Goal: Task Accomplishment & Management: Manage account settings

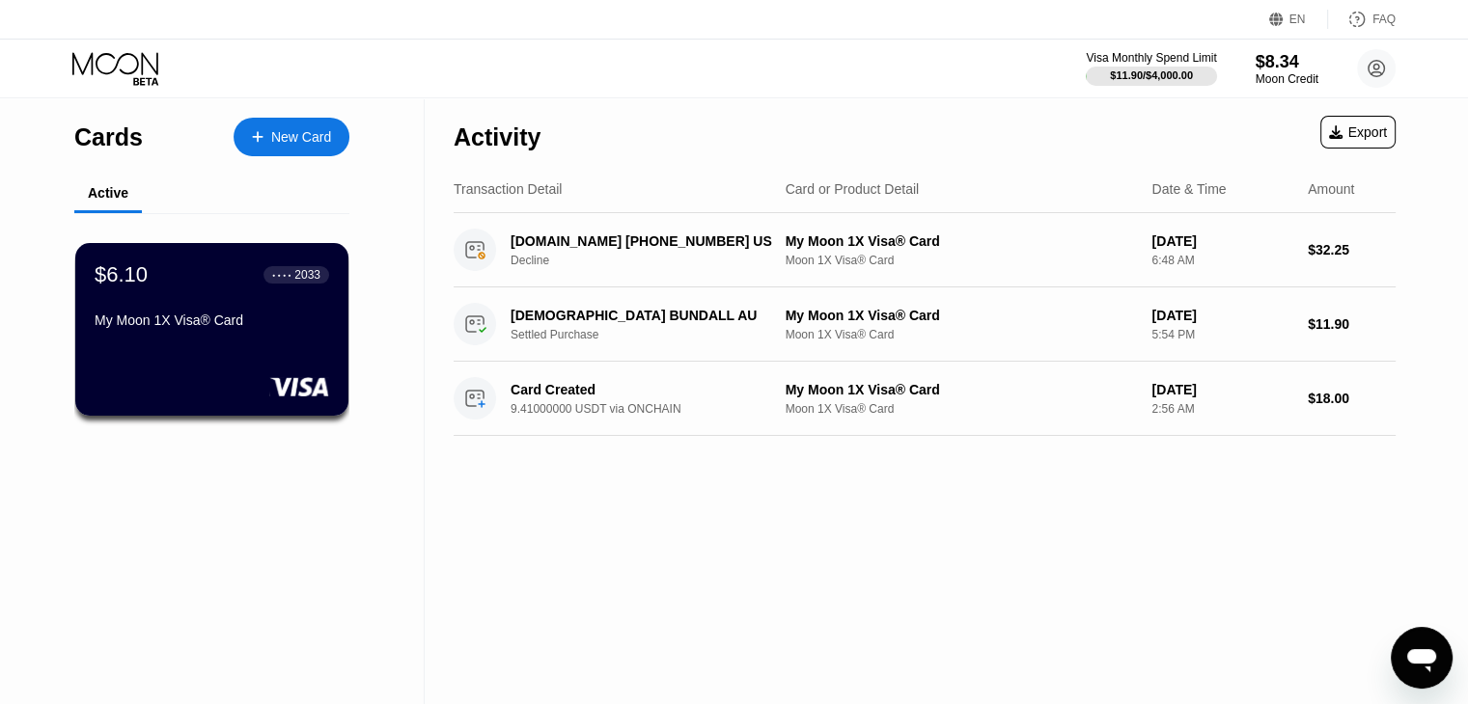
click at [289, 278] on div "● ● ● ●" at bounding box center [281, 275] width 19 height 6
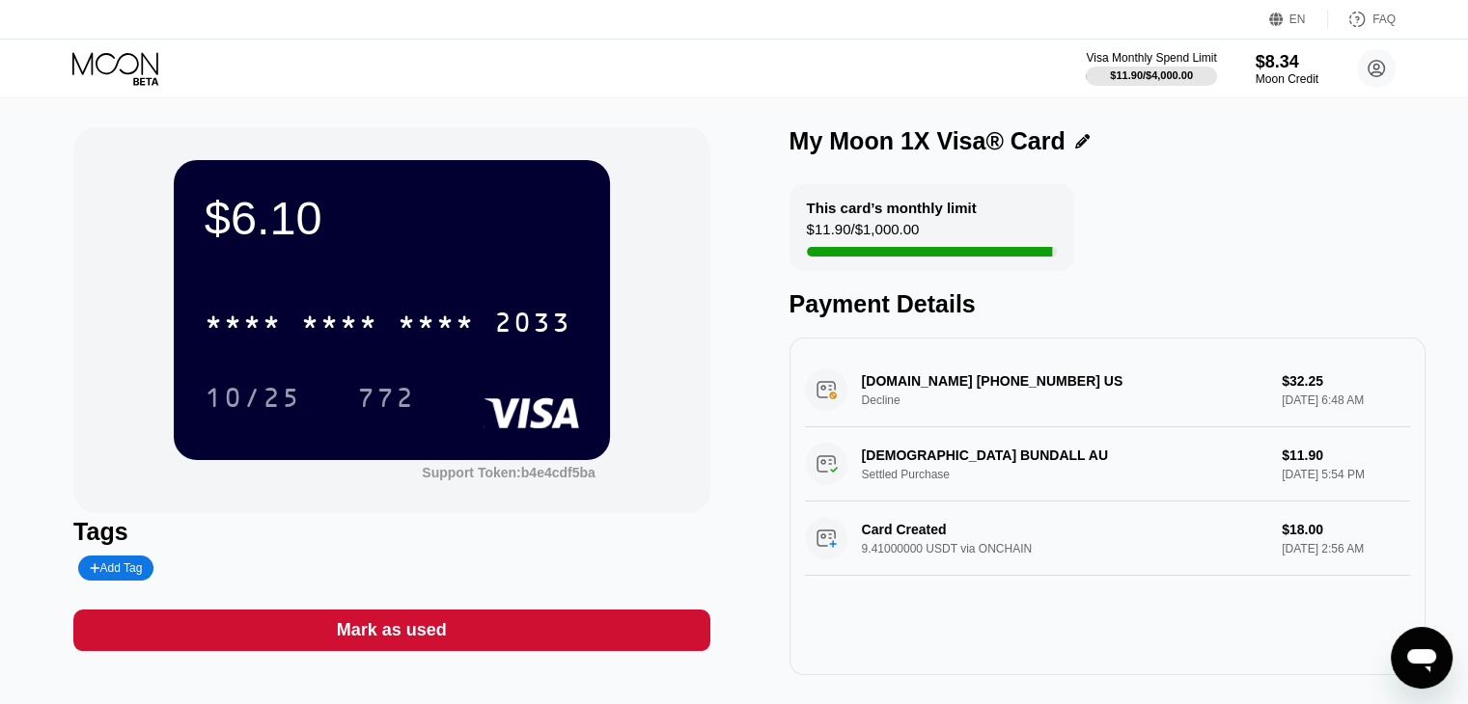
click at [254, 322] on div "* * * *" at bounding box center [243, 325] width 77 height 31
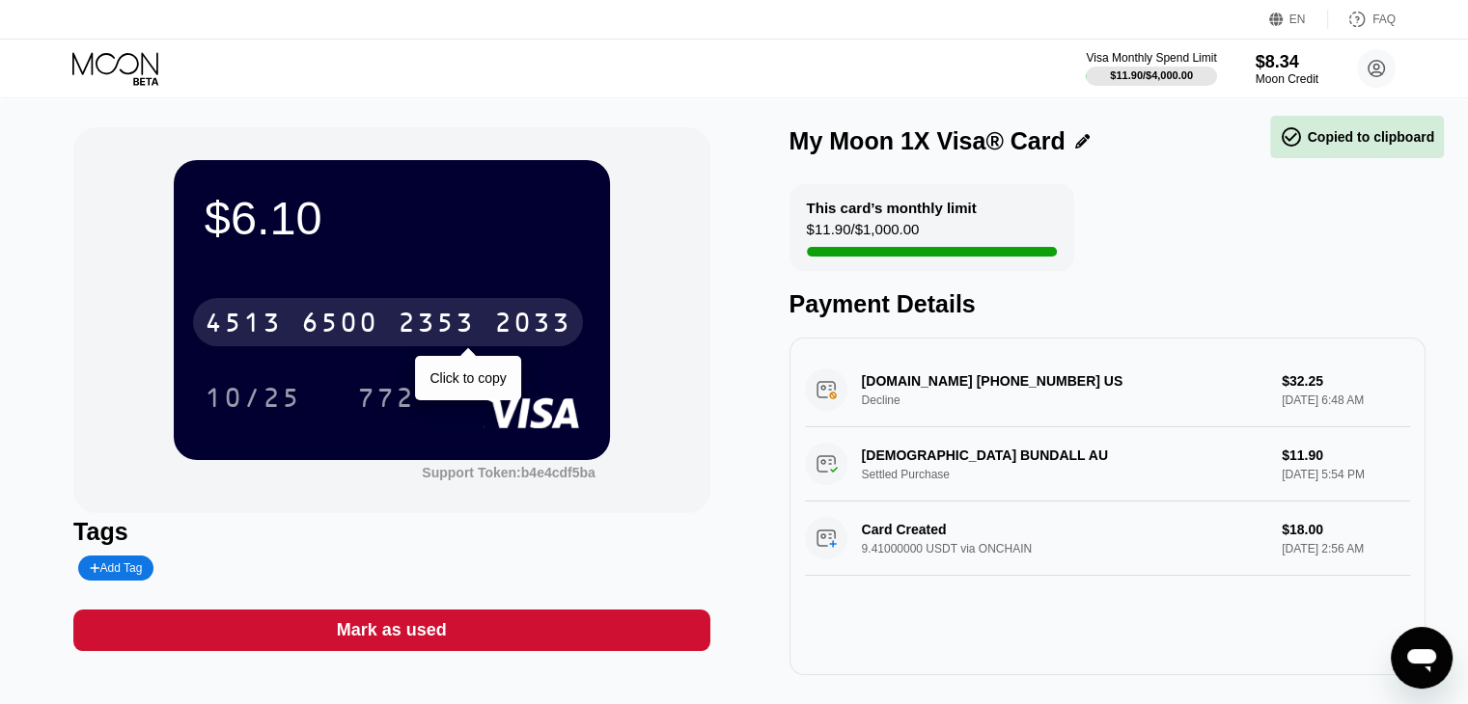
click at [245, 489] on div "$6.10 [CREDIT_CARD_NUMBER] Click to copy 10/25 772 Support Token: b4e4cdf5ba" at bounding box center [391, 320] width 636 height 386
click at [452, 432] on div "$6.10 [CREDIT_CARD_NUMBER] Click to copy 10/25 772" at bounding box center [392, 309] width 436 height 299
click at [428, 386] on div "772" at bounding box center [400, 397] width 87 height 48
click at [458, 398] on div "10/25 772" at bounding box center [392, 397] width 374 height 48
click at [451, 386] on div "10/25 772" at bounding box center [392, 397] width 374 height 48
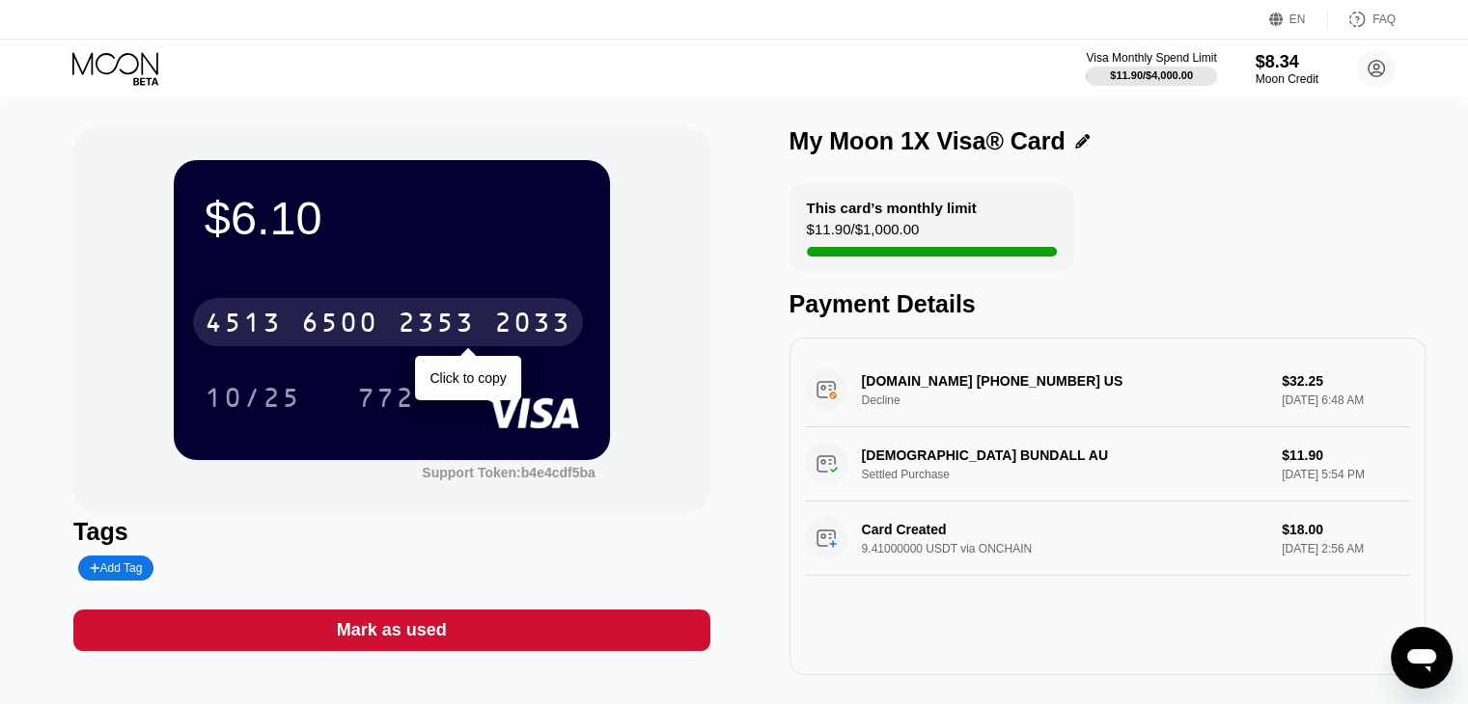
click at [362, 320] on div "6500" at bounding box center [339, 325] width 77 height 31
click at [393, 328] on div "* * * * * * * * * * * * 2033" at bounding box center [388, 322] width 390 height 48
